Goal: Transaction & Acquisition: Book appointment/travel/reservation

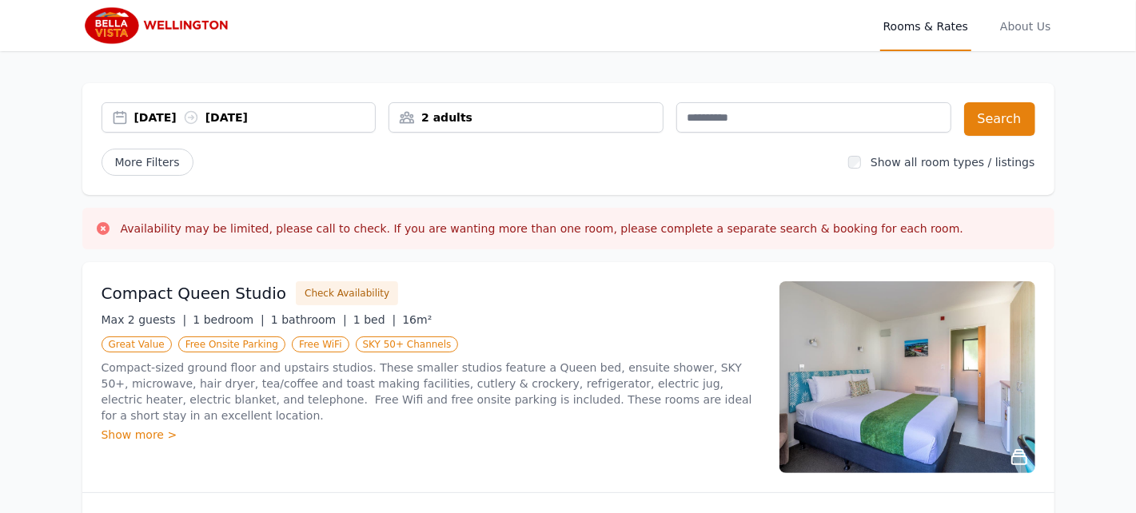
click at [454, 114] on div "2 adults" at bounding box center [525, 118] width 273 height 16
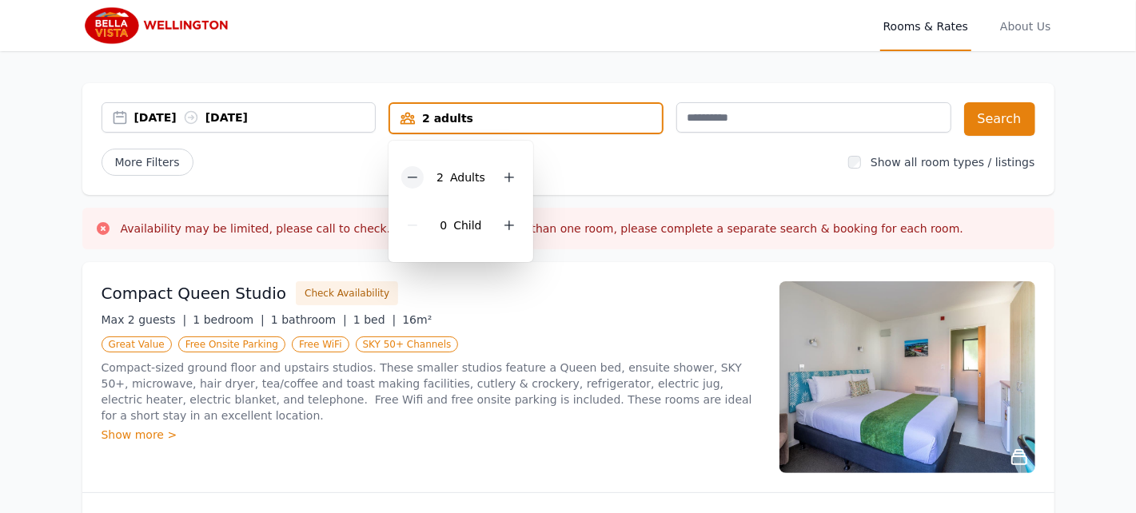
click at [410, 178] on div at bounding box center [412, 177] width 22 height 22
click at [998, 114] on button "Search" at bounding box center [999, 119] width 71 height 34
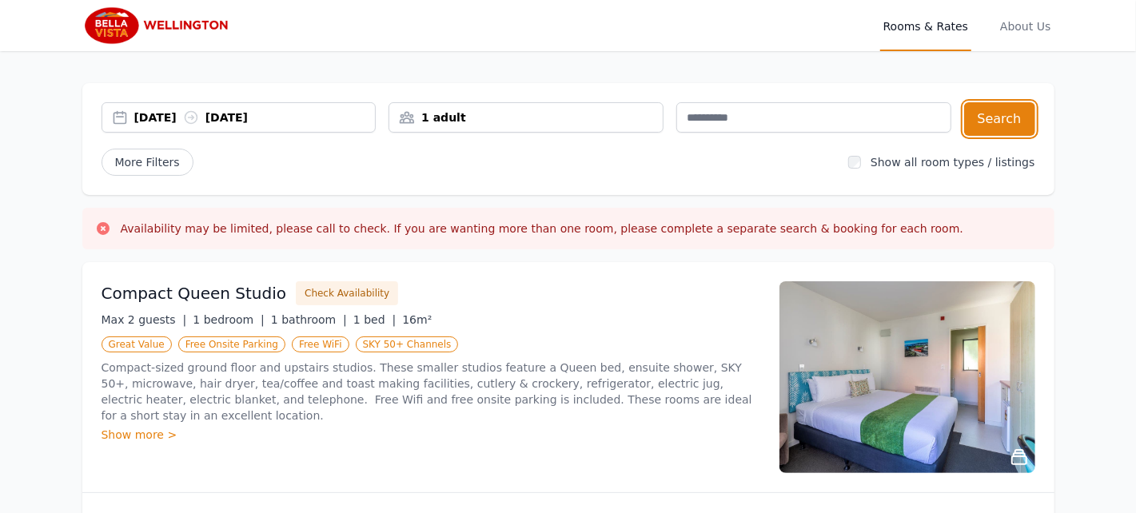
scroll to position [106, 0]
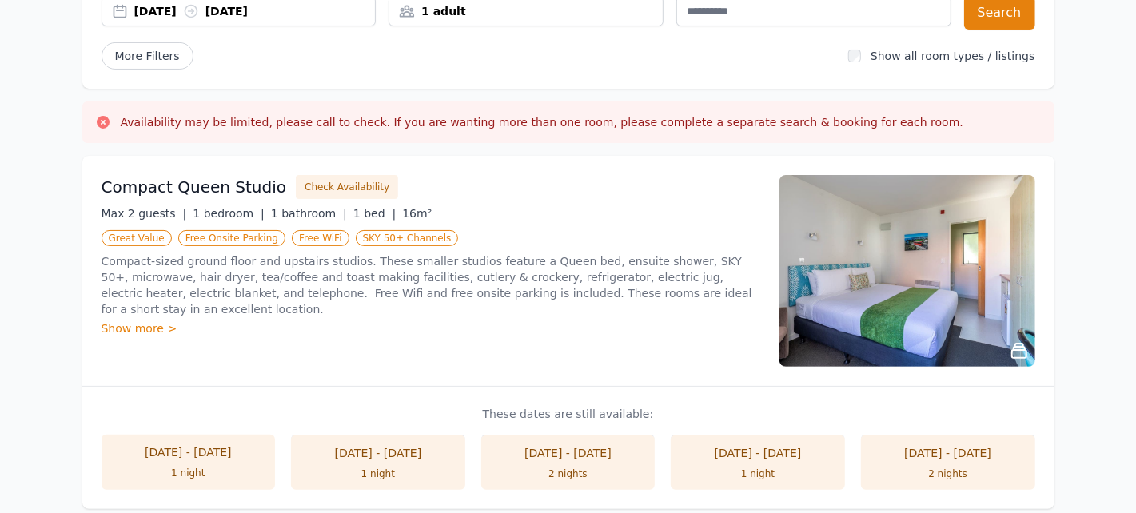
click at [149, 321] on div "Show more >" at bounding box center [431, 329] width 659 height 16
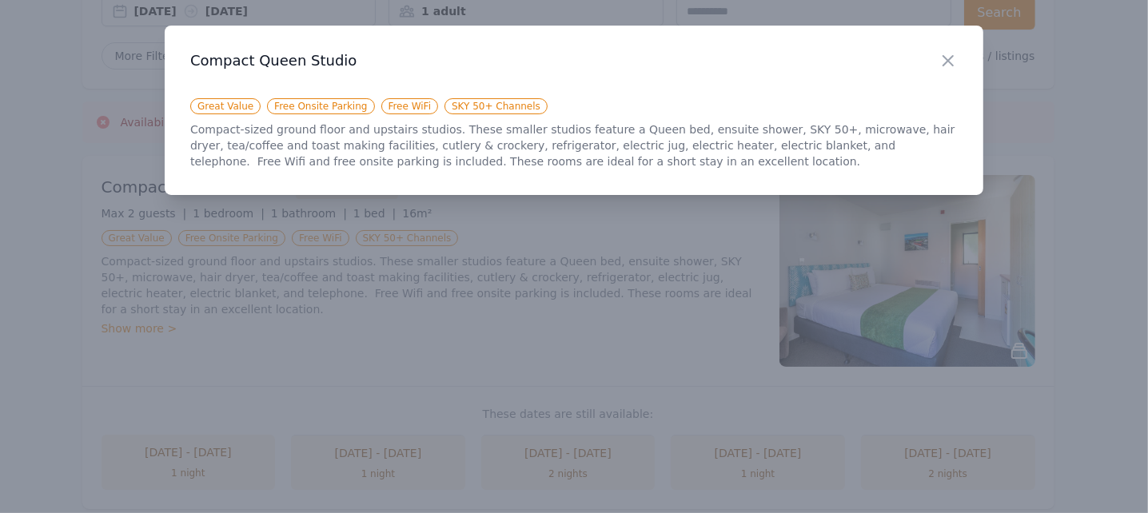
click at [941, 50] on div "Close" at bounding box center [961, 51] width 45 height 50
click at [949, 62] on icon "button" at bounding box center [948, 60] width 19 height 19
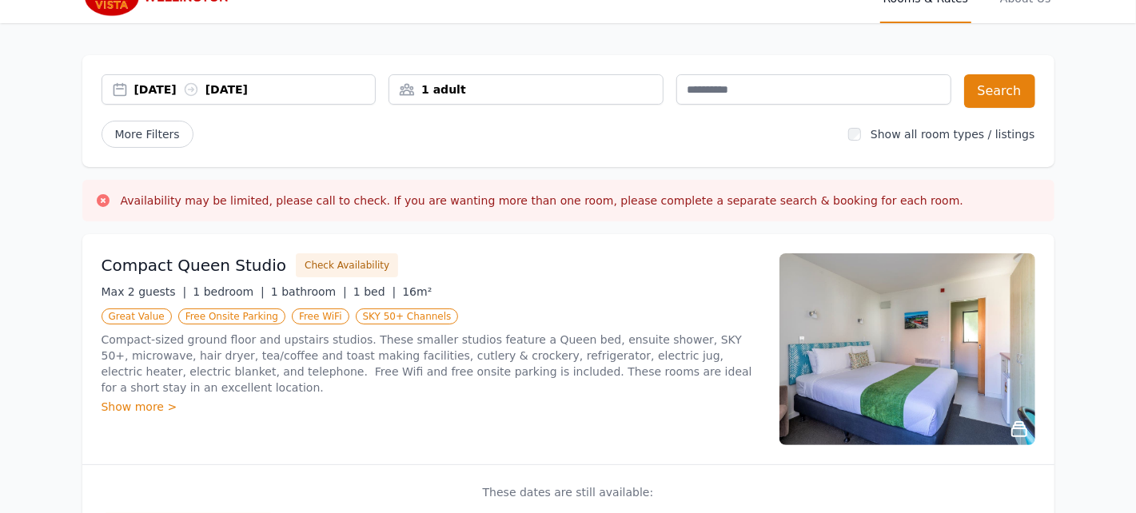
scroll to position [0, 0]
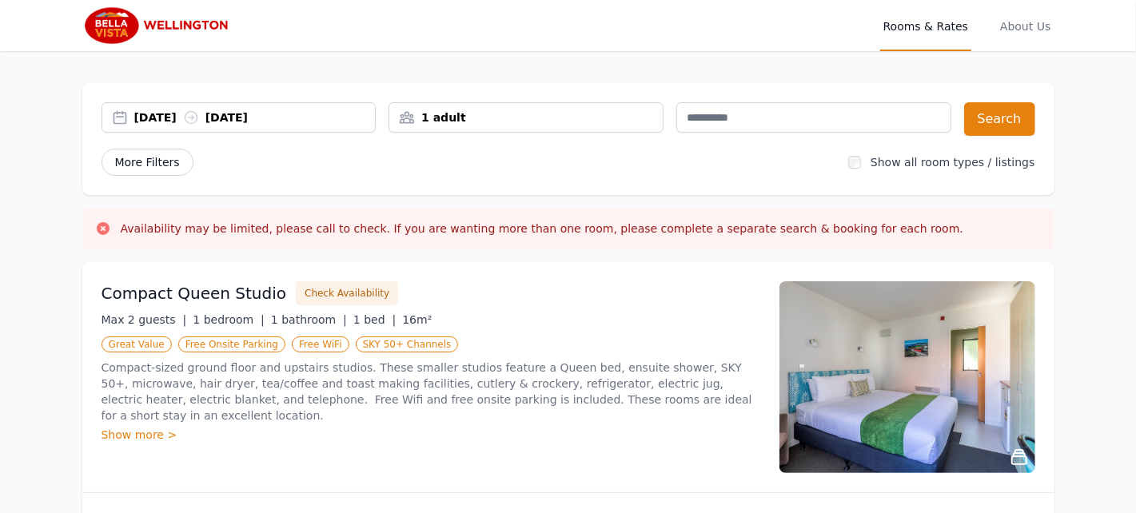
click at [178, 157] on span "More Filters" at bounding box center [148, 162] width 92 height 27
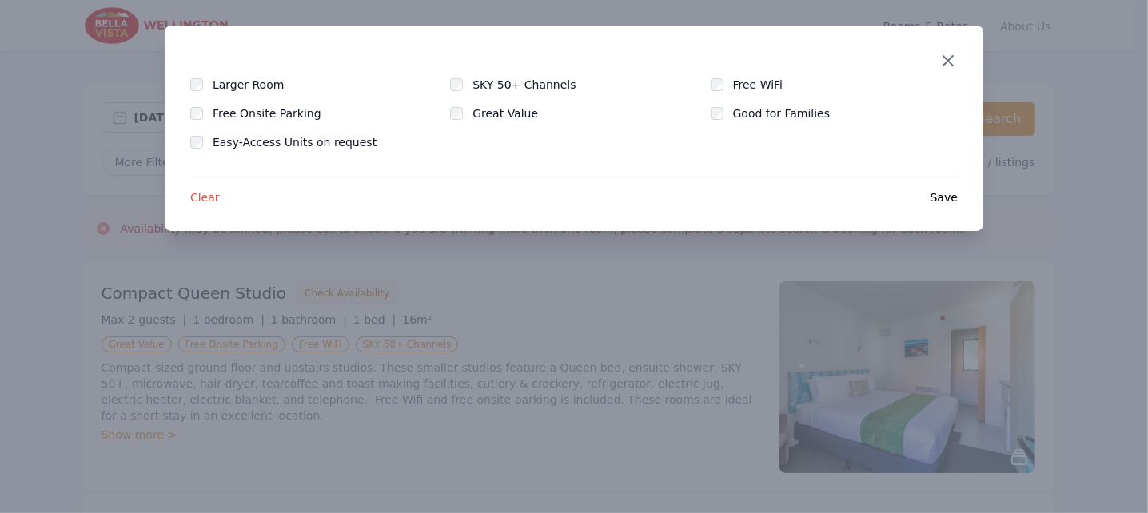
click at [951, 66] on icon "button" at bounding box center [948, 60] width 19 height 19
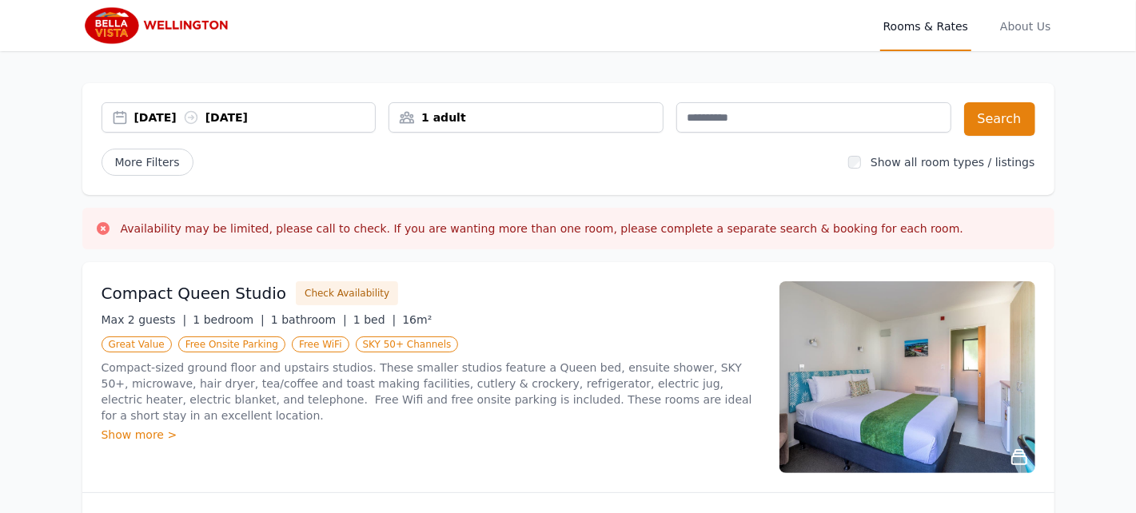
click at [660, 229] on h3 "Availability may be limited, please call to check. If you are wanting more than…" at bounding box center [543, 229] width 844 height 16
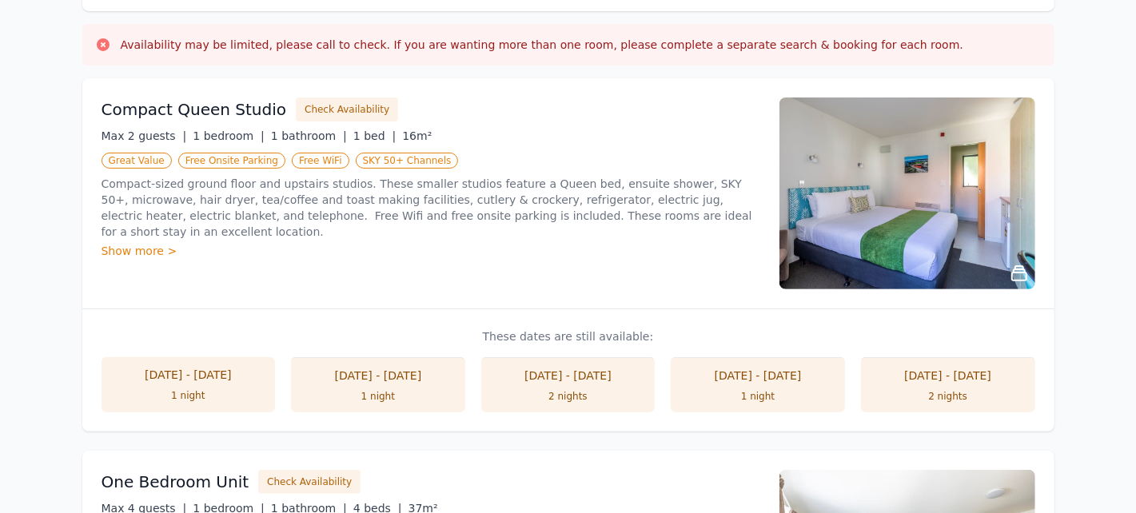
scroll to position [213, 0]
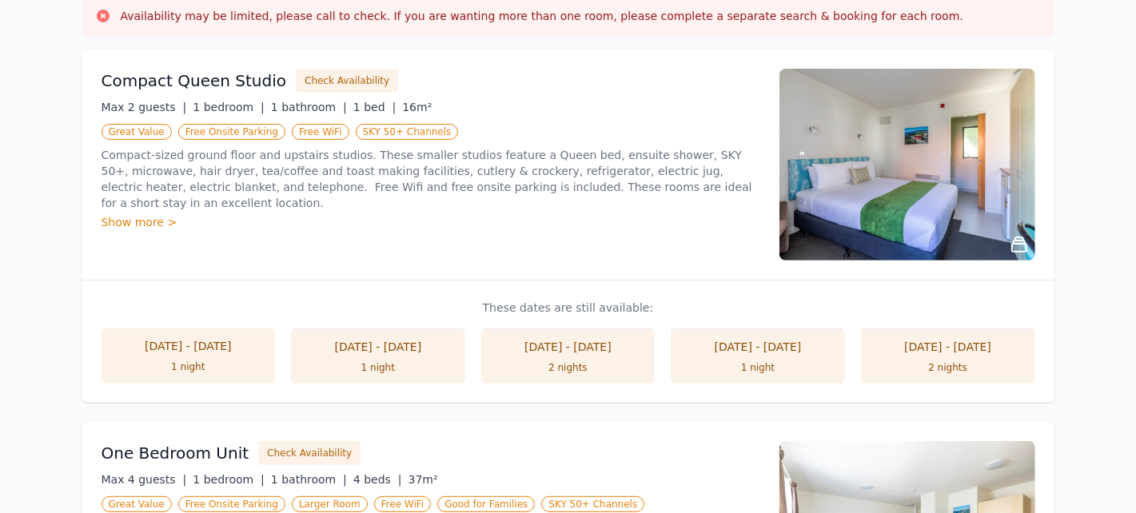
click at [137, 214] on div "Show more >" at bounding box center [431, 222] width 659 height 16
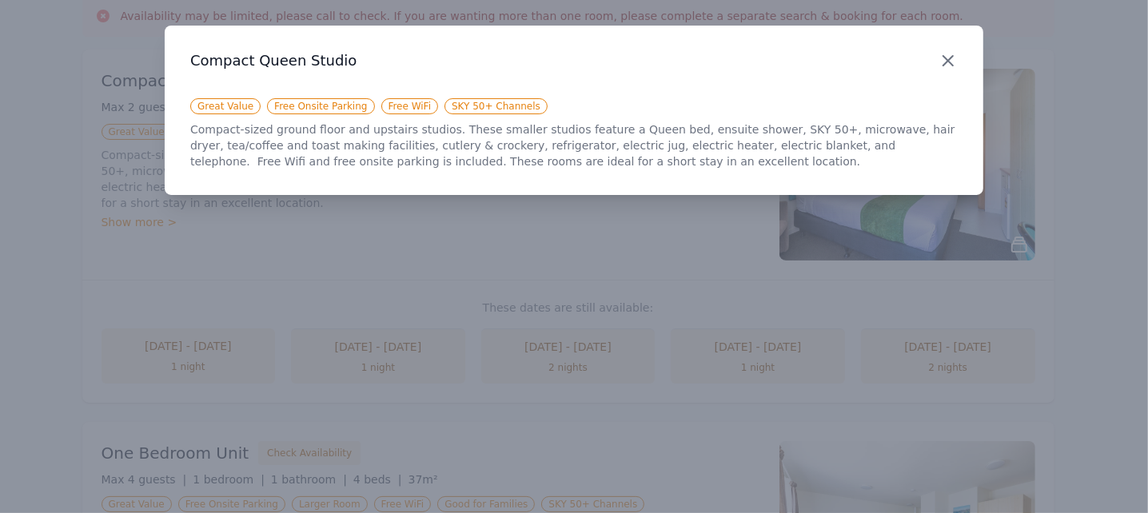
click at [944, 65] on icon "button" at bounding box center [949, 61] width 10 height 10
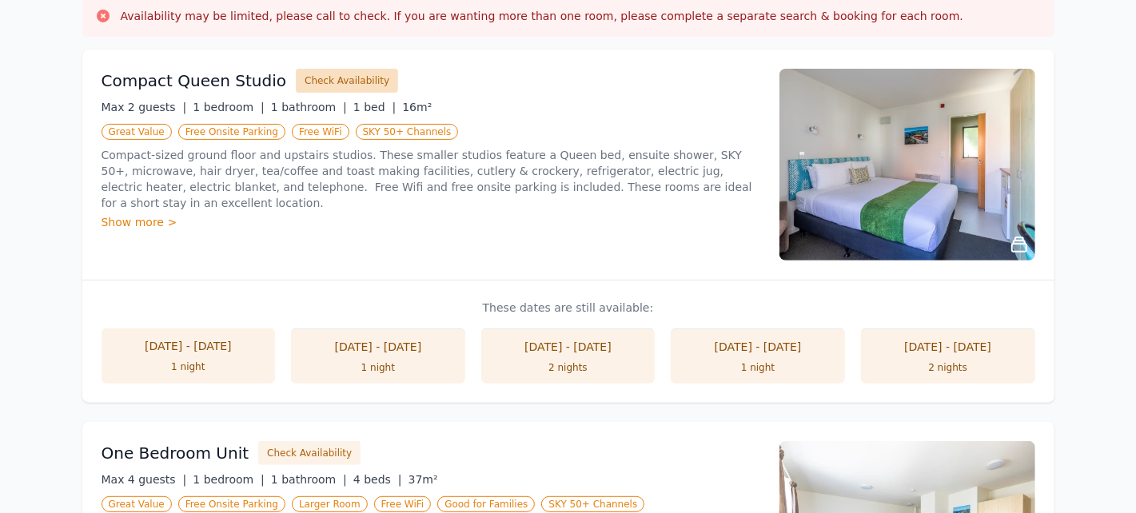
click at [324, 80] on button "Check Availability" at bounding box center [347, 81] width 102 height 24
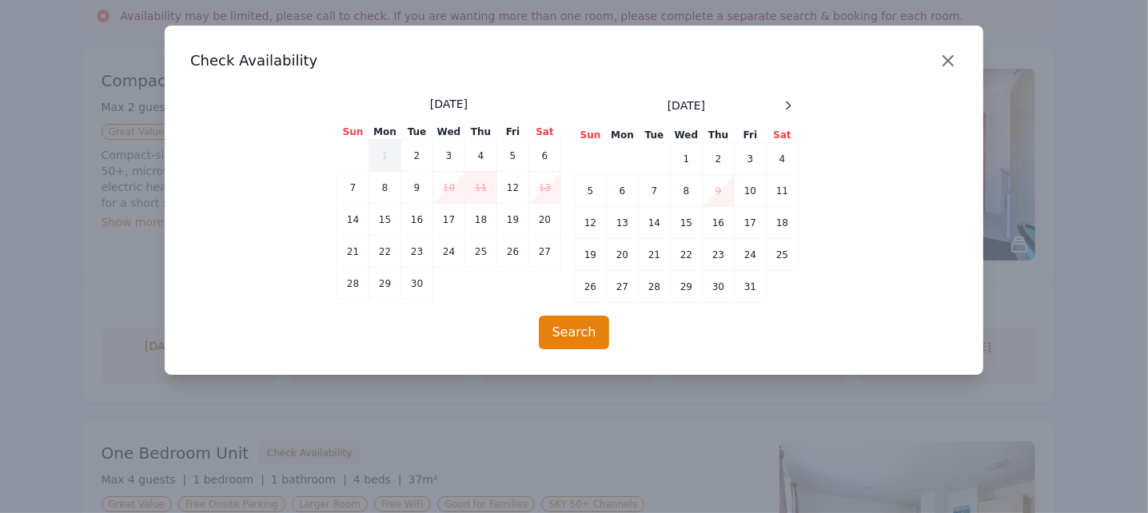
click at [950, 62] on icon "button" at bounding box center [949, 61] width 10 height 10
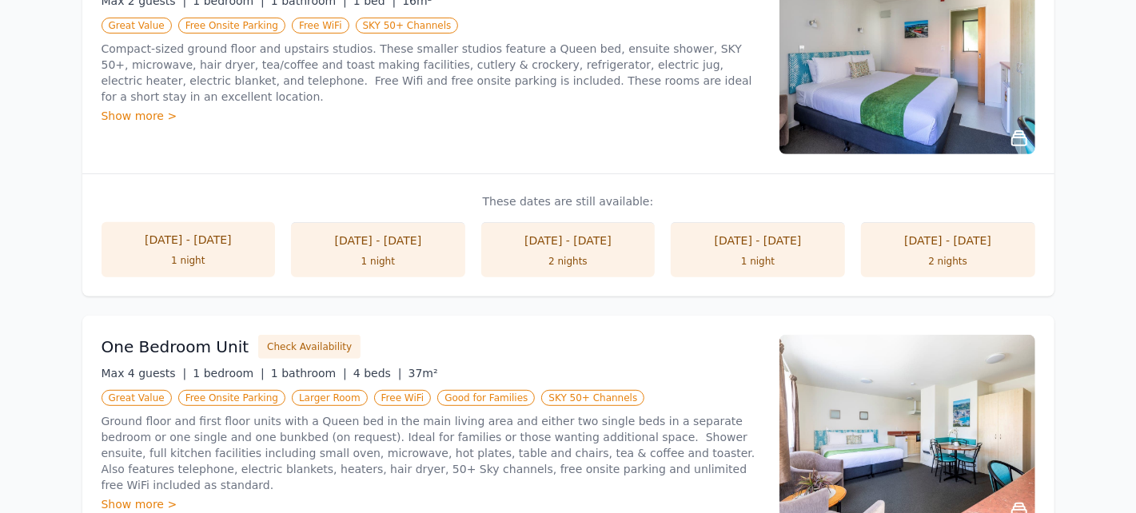
scroll to position [426, 0]
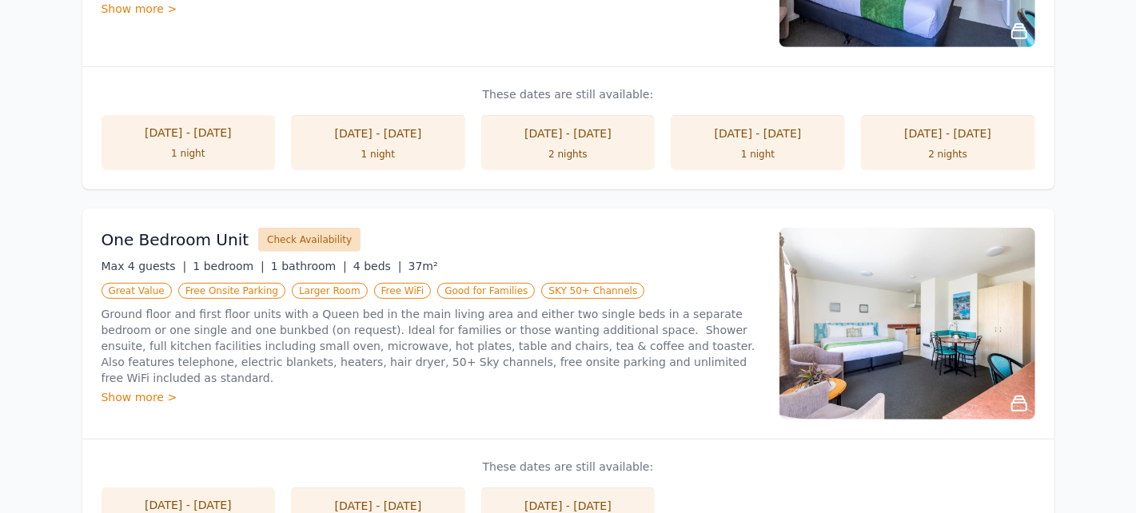
click at [296, 236] on button "Check Availability" at bounding box center [309, 240] width 102 height 24
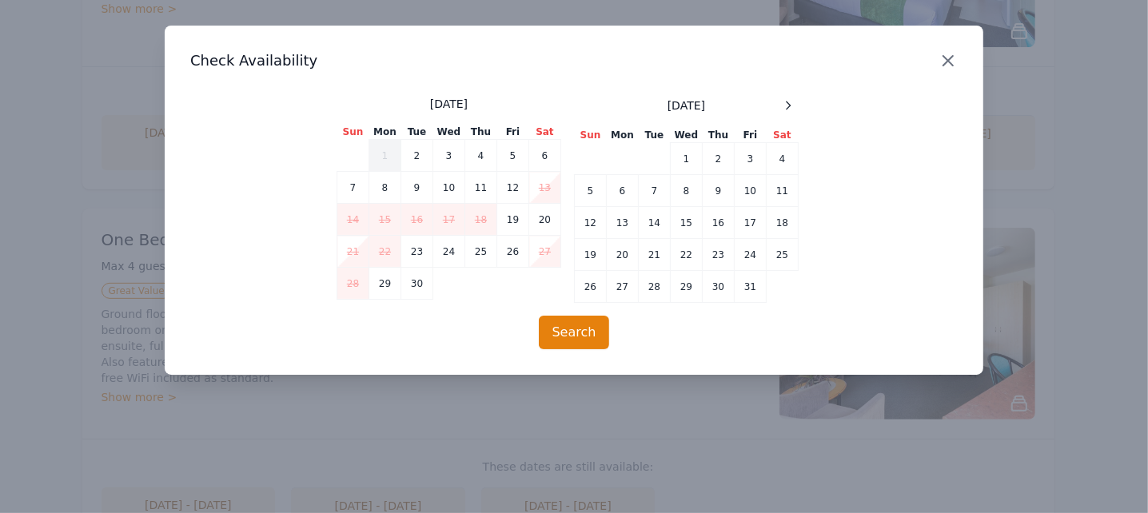
click at [946, 57] on icon "button" at bounding box center [948, 60] width 19 height 19
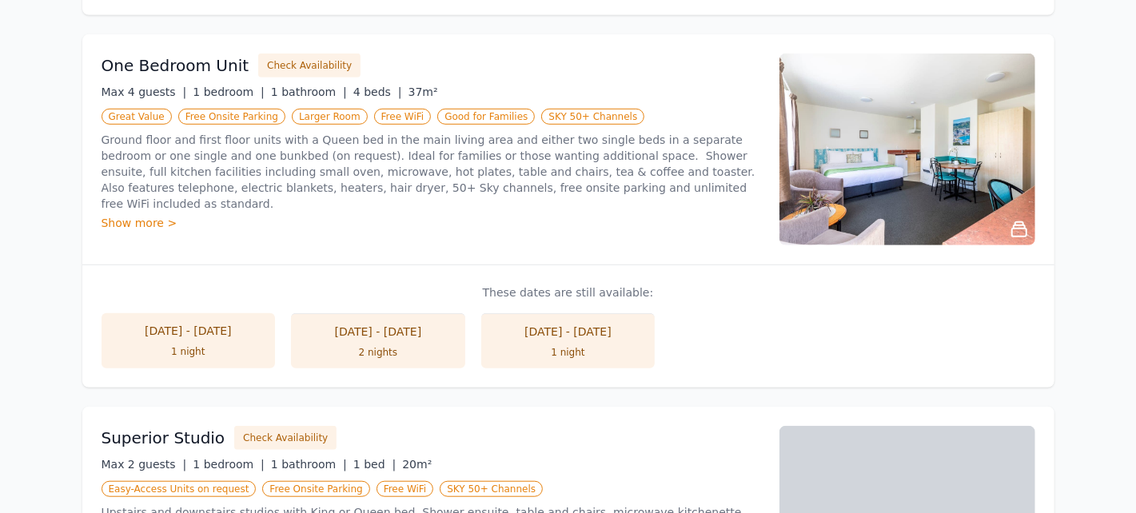
scroll to position [639, 0]
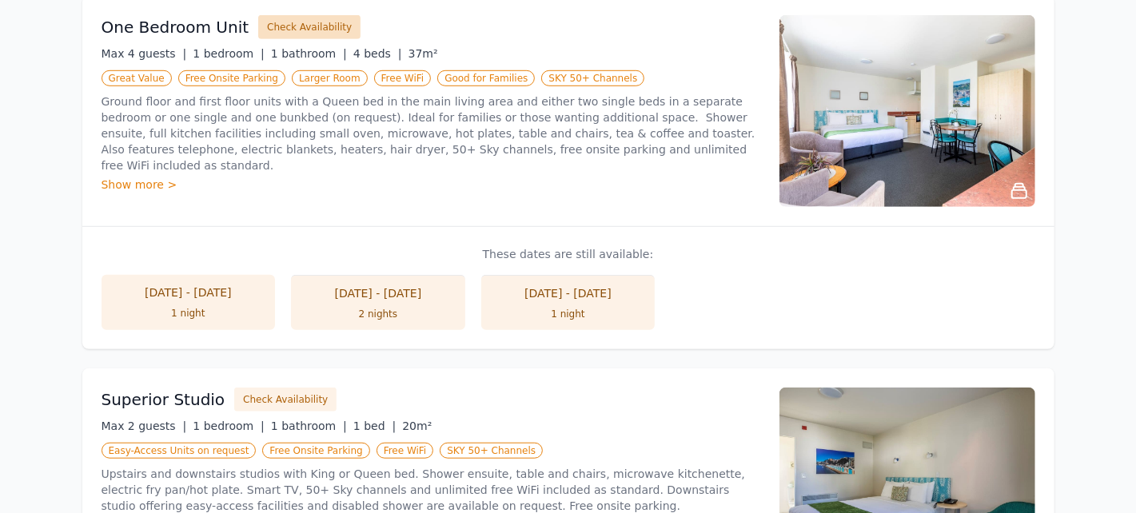
click at [311, 24] on button "Check Availability" at bounding box center [309, 27] width 102 height 24
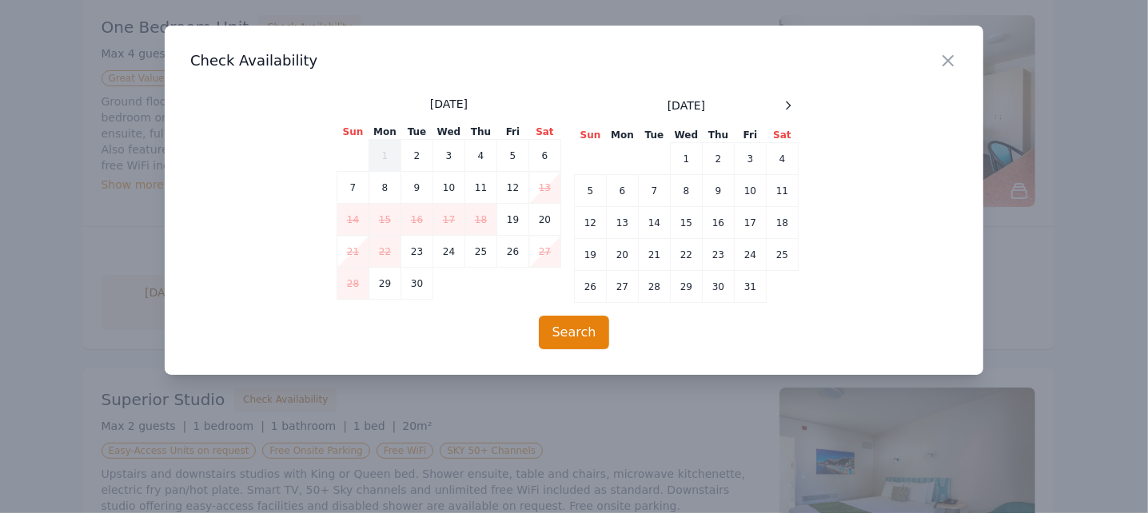
click at [955, 49] on div "Close" at bounding box center [961, 51] width 45 height 50
click at [960, 55] on div "Close" at bounding box center [961, 51] width 45 height 50
click at [952, 62] on icon "button" at bounding box center [948, 60] width 19 height 19
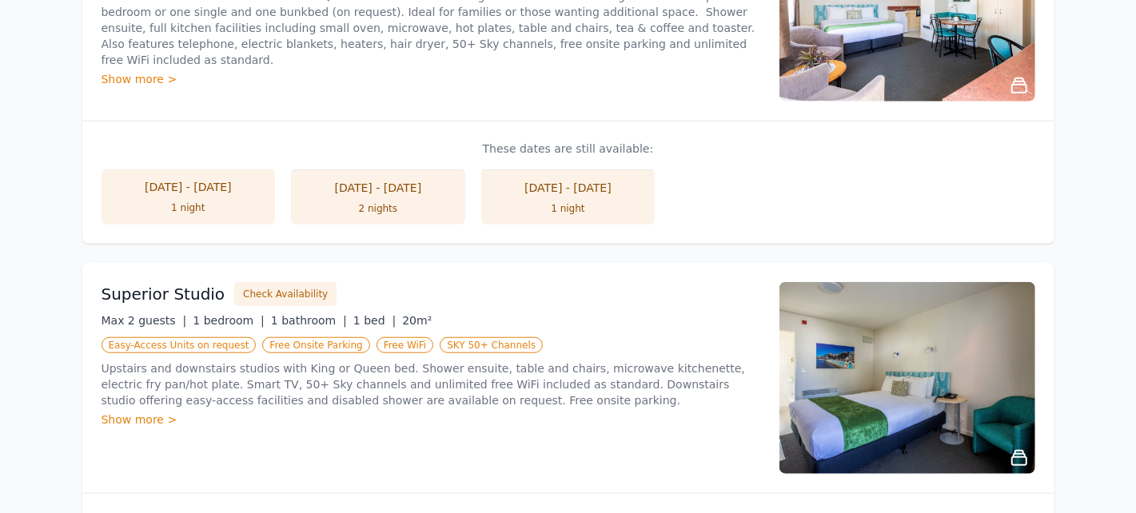
scroll to position [852, 0]
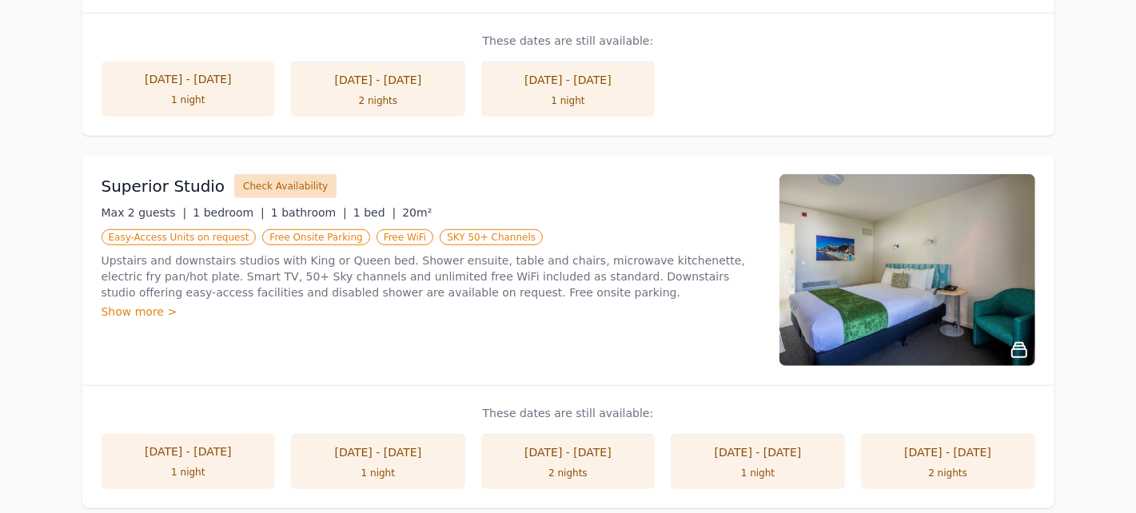
click at [295, 183] on button "Check Availability" at bounding box center [285, 186] width 102 height 24
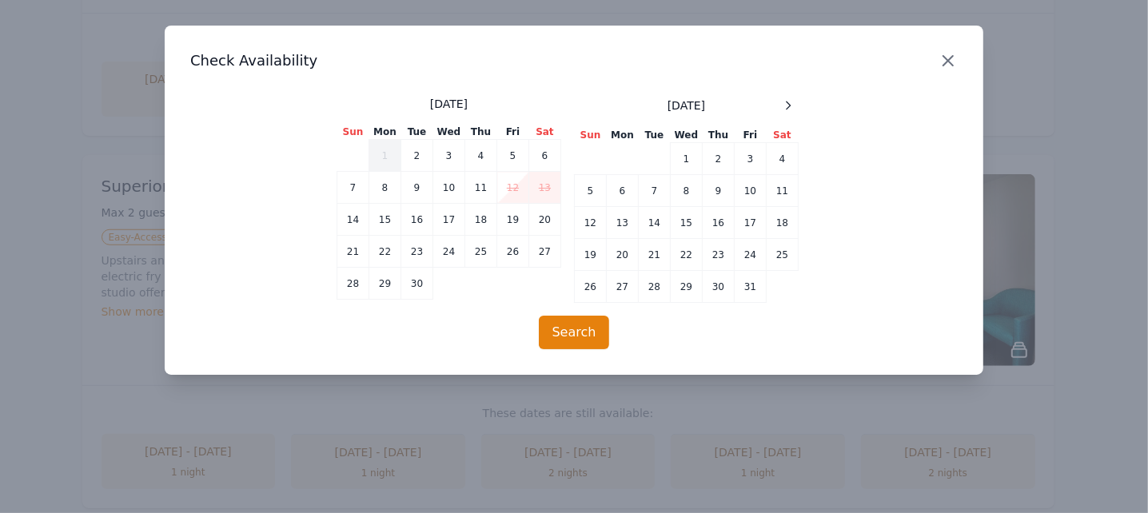
click at [939, 65] on icon "button" at bounding box center [948, 60] width 19 height 19
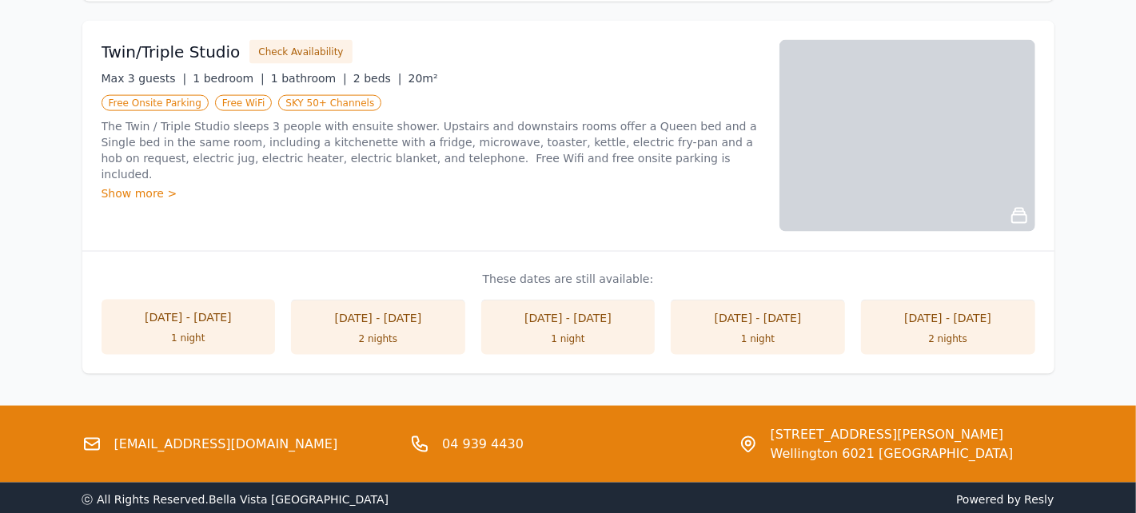
scroll to position [1331, 0]
